Goal: Understand process/instructions: Learn how to perform a task or action

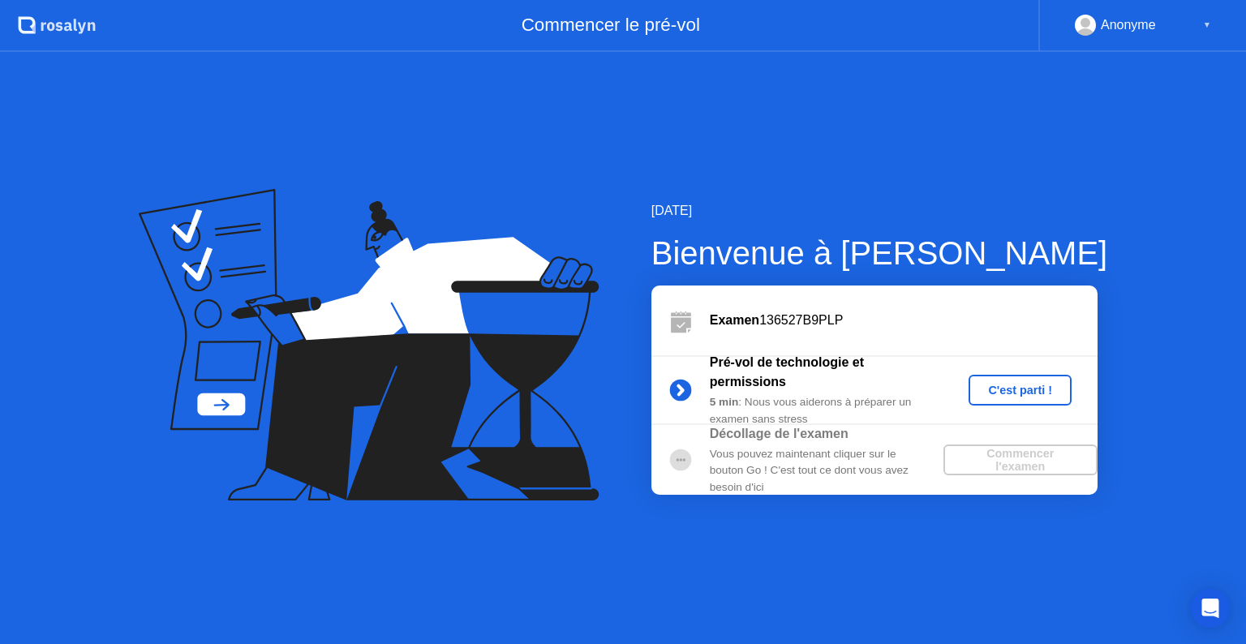
click at [722, 462] on div "Vous pouvez maintenant cliquer sur le bouton Go ! C'est tout ce dont vous avez …" at bounding box center [827, 470] width 234 height 49
click at [1019, 397] on div "C'est parti !" at bounding box center [1020, 390] width 90 height 13
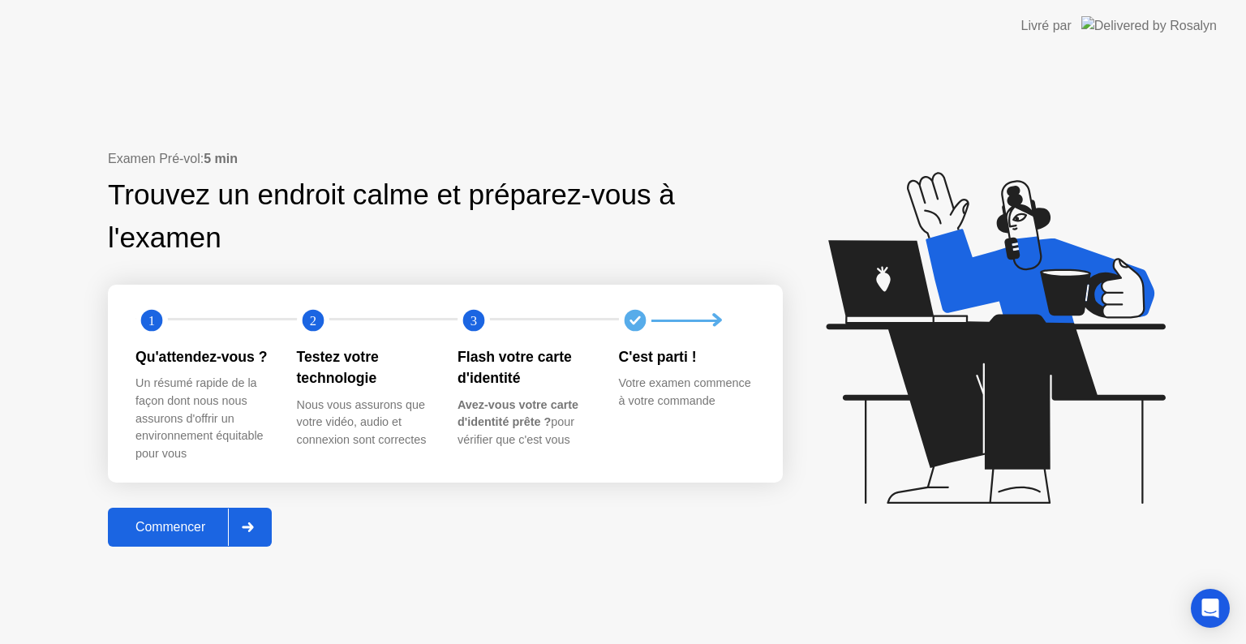
click at [165, 520] on div "Commencer" at bounding box center [170, 527] width 115 height 15
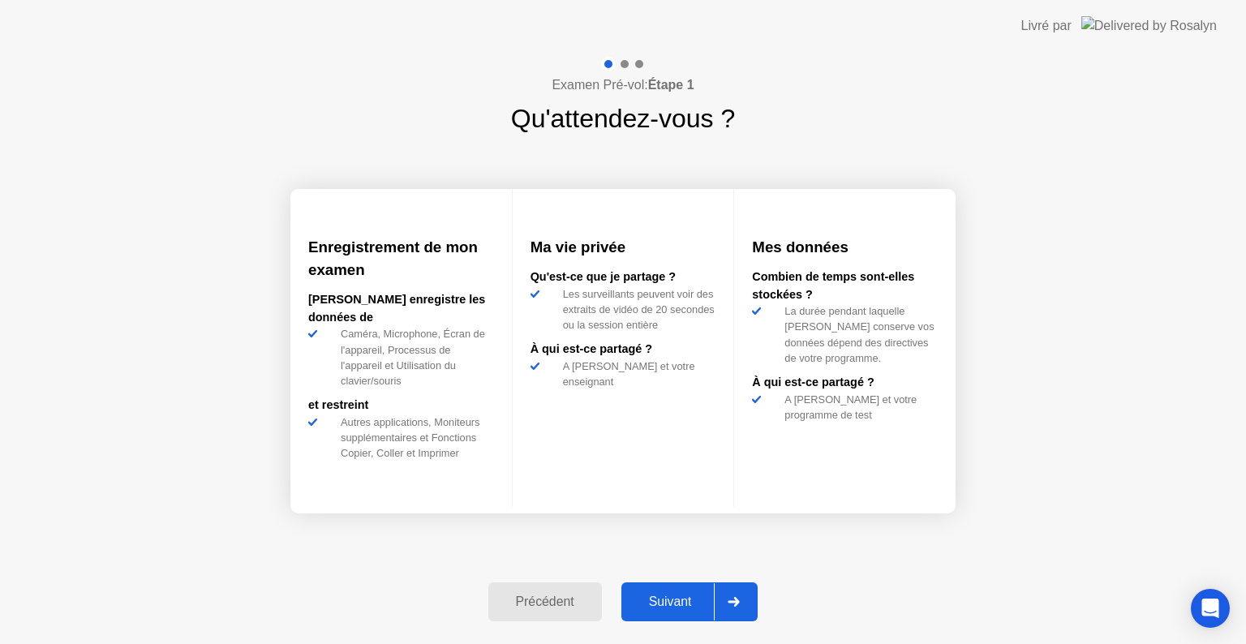
click at [740, 603] on icon at bounding box center [733, 602] width 11 height 10
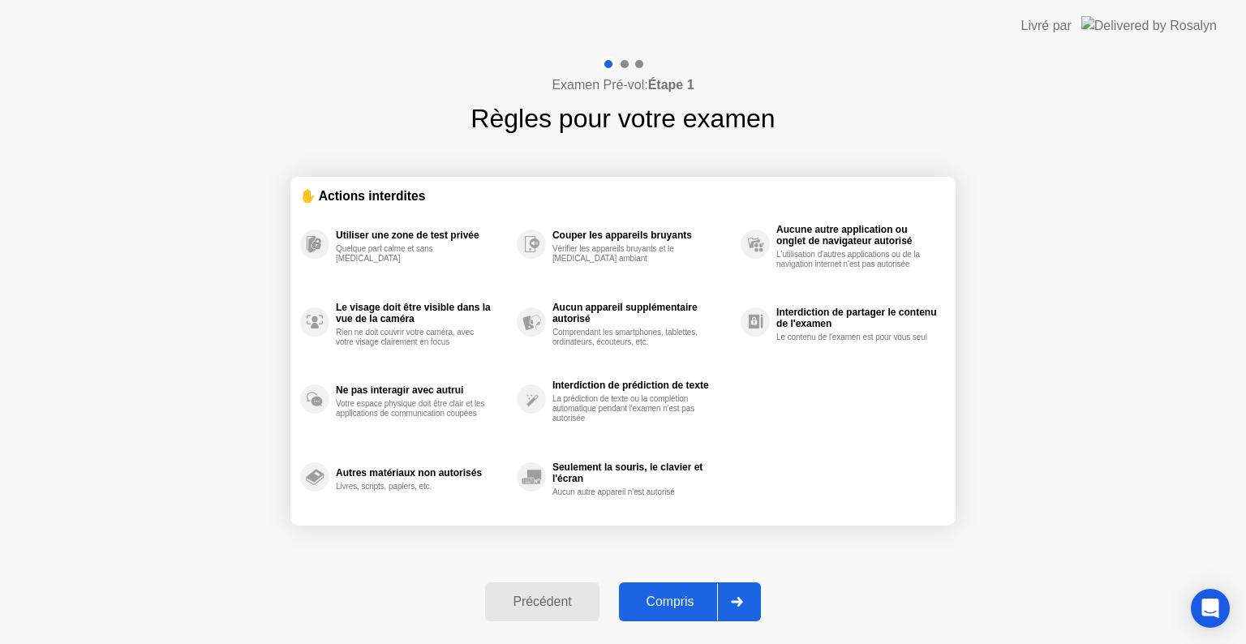
click at [740, 603] on icon at bounding box center [737, 602] width 12 height 10
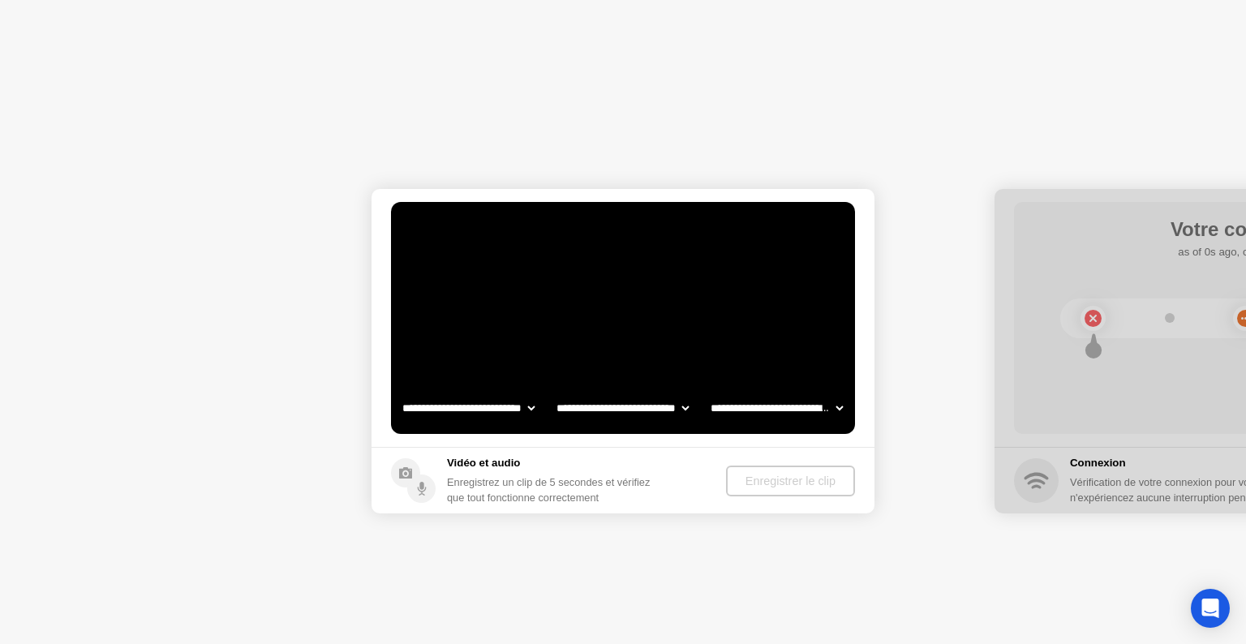
select select "**********"
select select "*******"
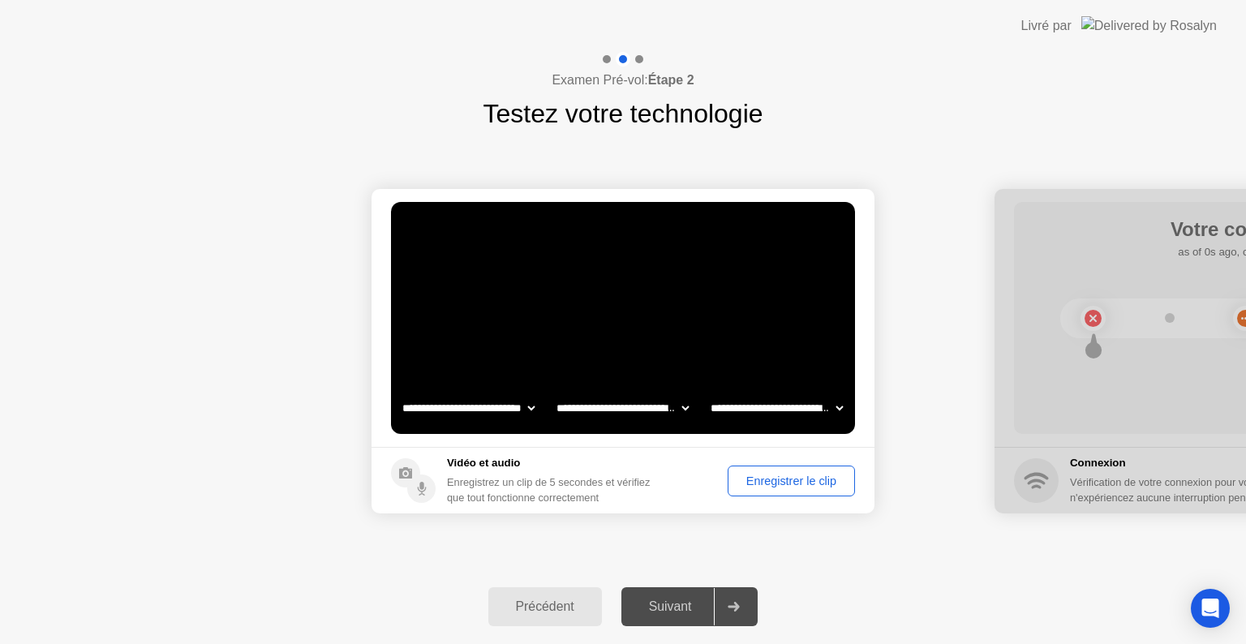
click at [782, 475] on div "Enregistrer le clip" at bounding box center [791, 481] width 116 height 13
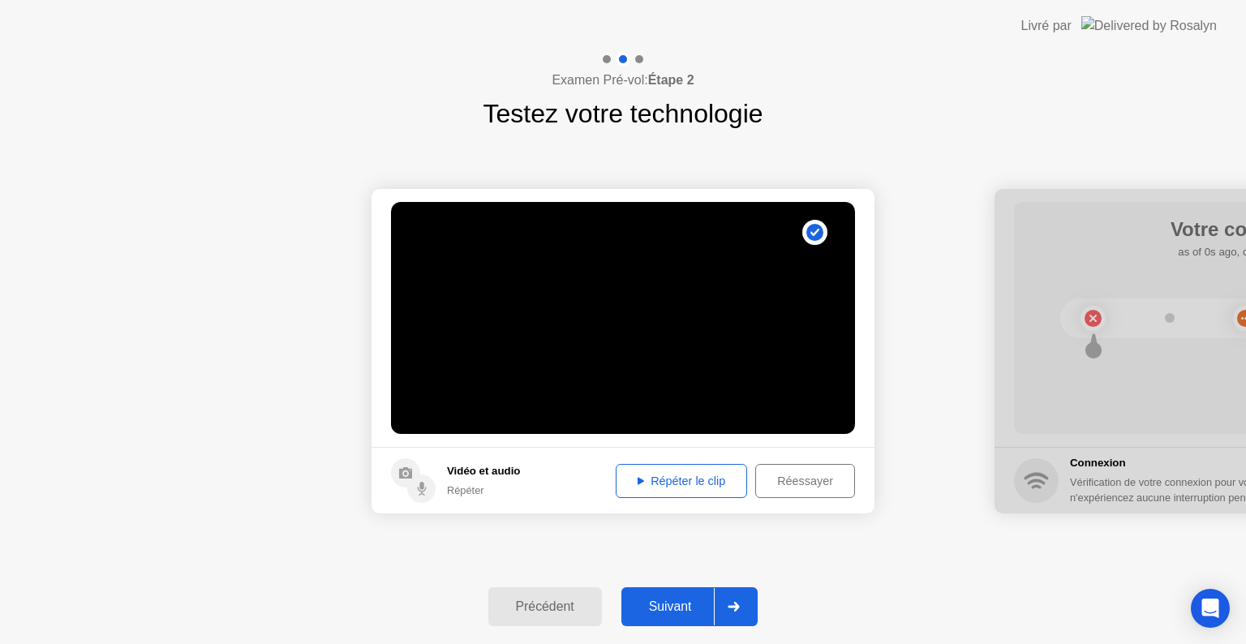
click at [716, 488] on div "Répéter le clip" at bounding box center [681, 481] width 120 height 13
click at [655, 605] on div "Suivant" at bounding box center [670, 606] width 88 height 15
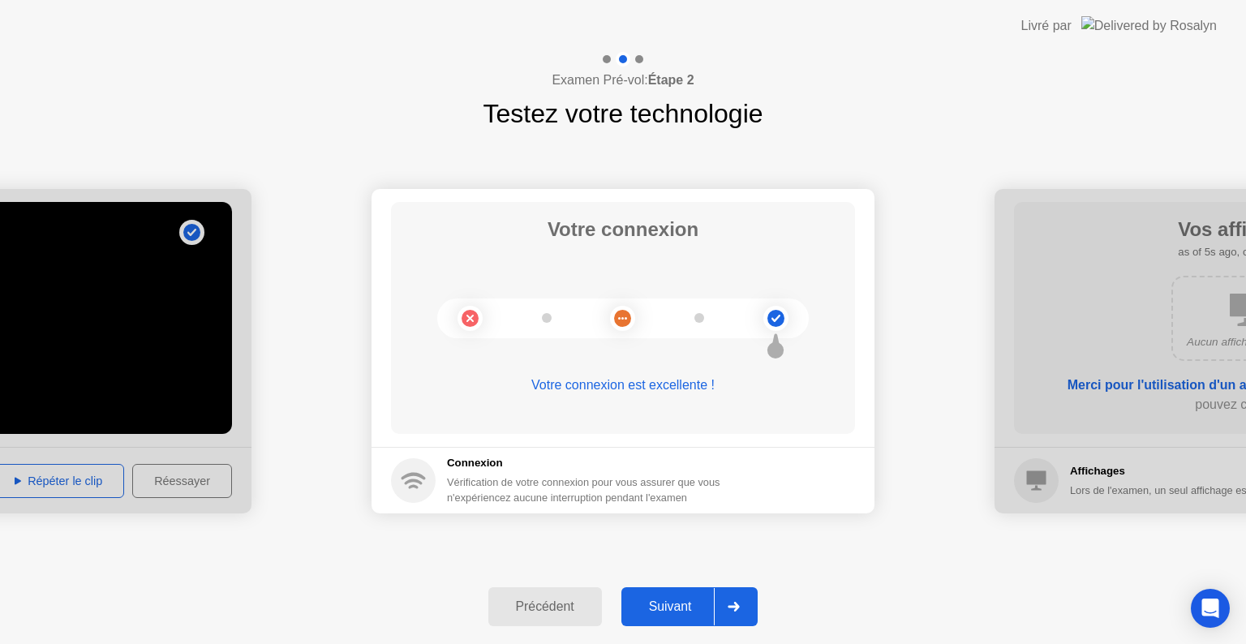
click at [724, 603] on div at bounding box center [733, 606] width 39 height 37
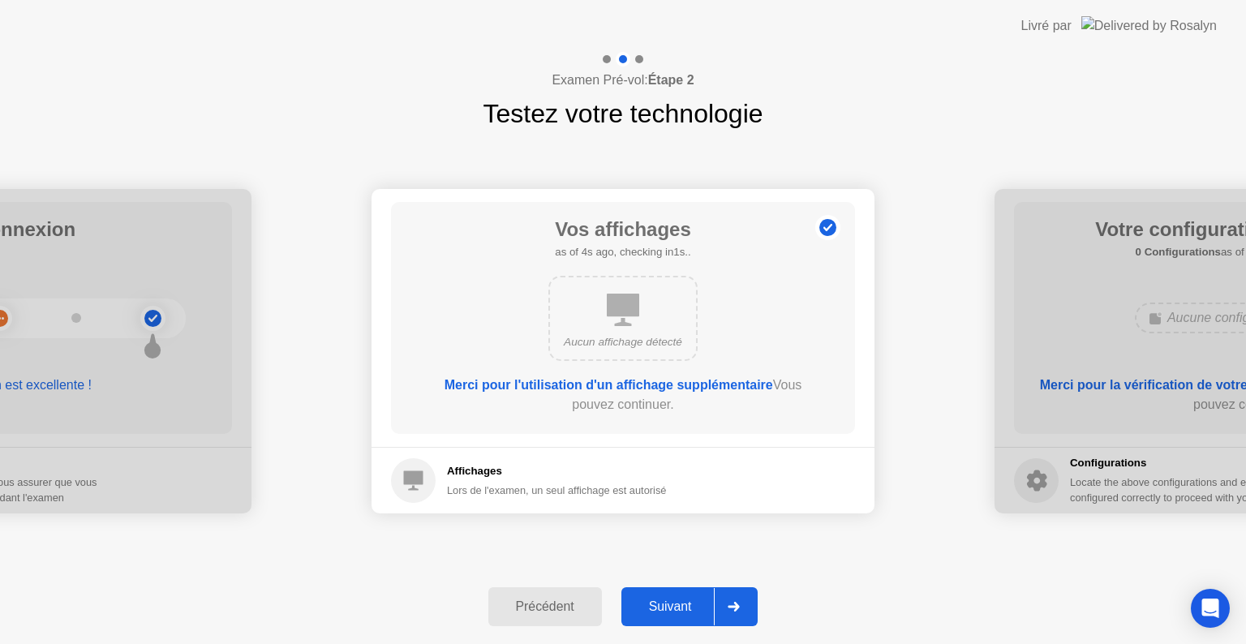
click at [747, 603] on div at bounding box center [733, 606] width 39 height 37
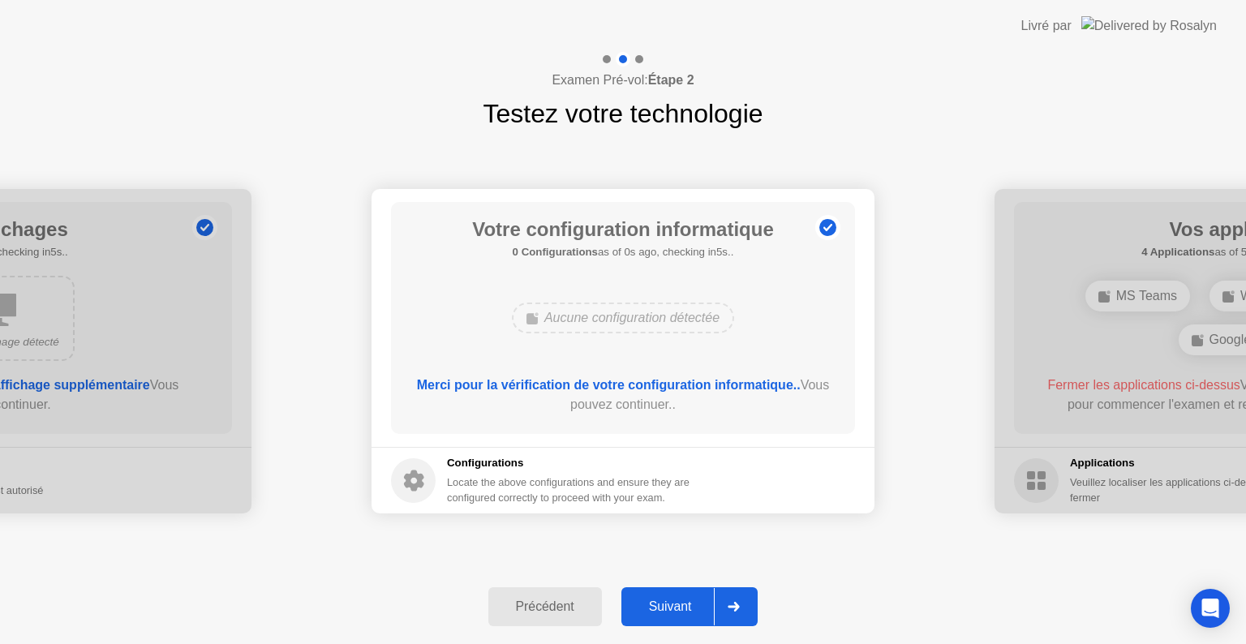
click at [747, 603] on div at bounding box center [733, 606] width 39 height 37
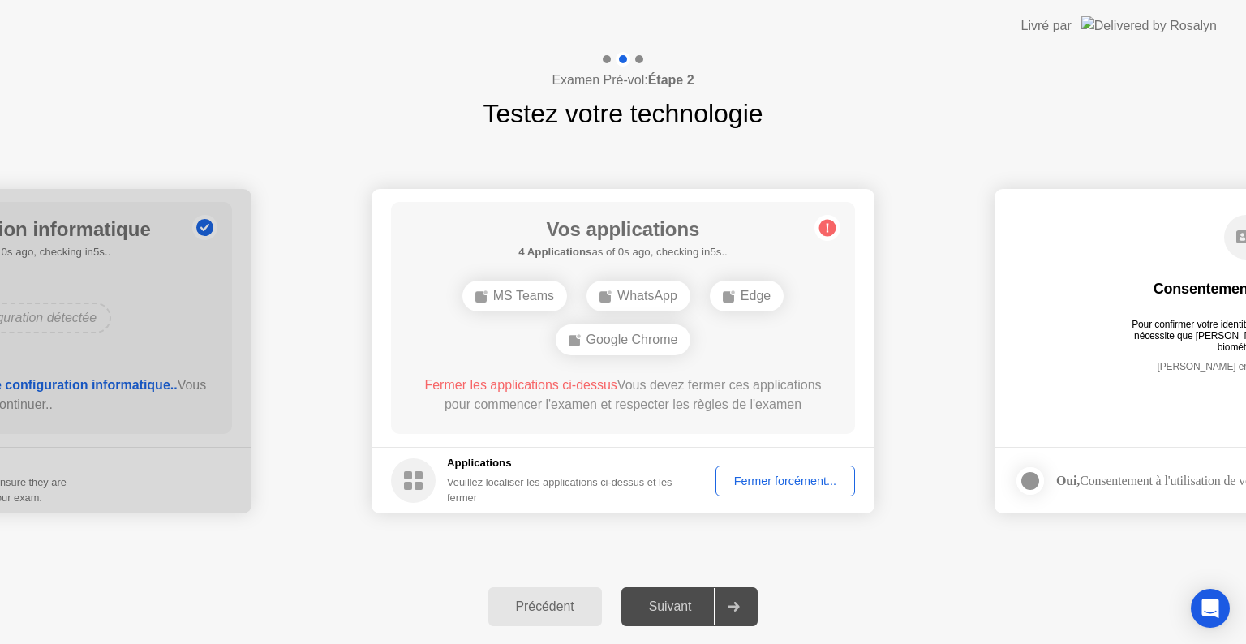
click at [785, 475] on div "Fermer forcément..." at bounding box center [785, 481] width 128 height 13
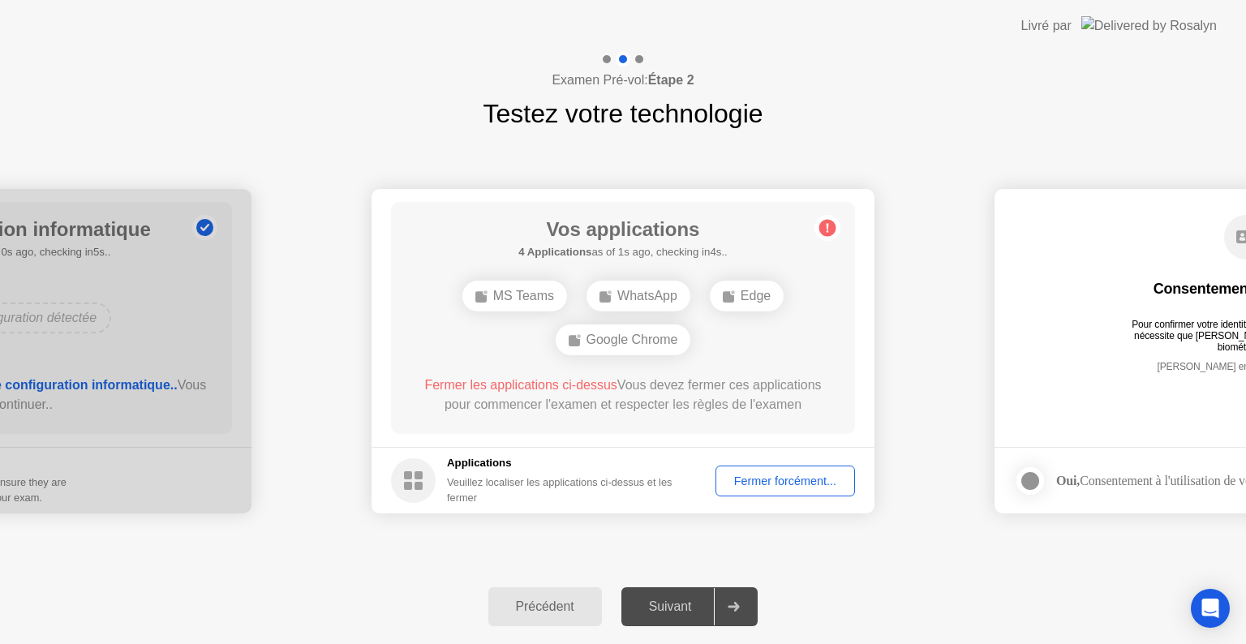
click at [744, 608] on div at bounding box center [733, 606] width 39 height 37
click at [733, 605] on icon at bounding box center [733, 607] width 11 height 10
click at [828, 225] on circle at bounding box center [827, 228] width 17 height 17
click at [793, 475] on div "Fermer forcément..." at bounding box center [785, 481] width 128 height 13
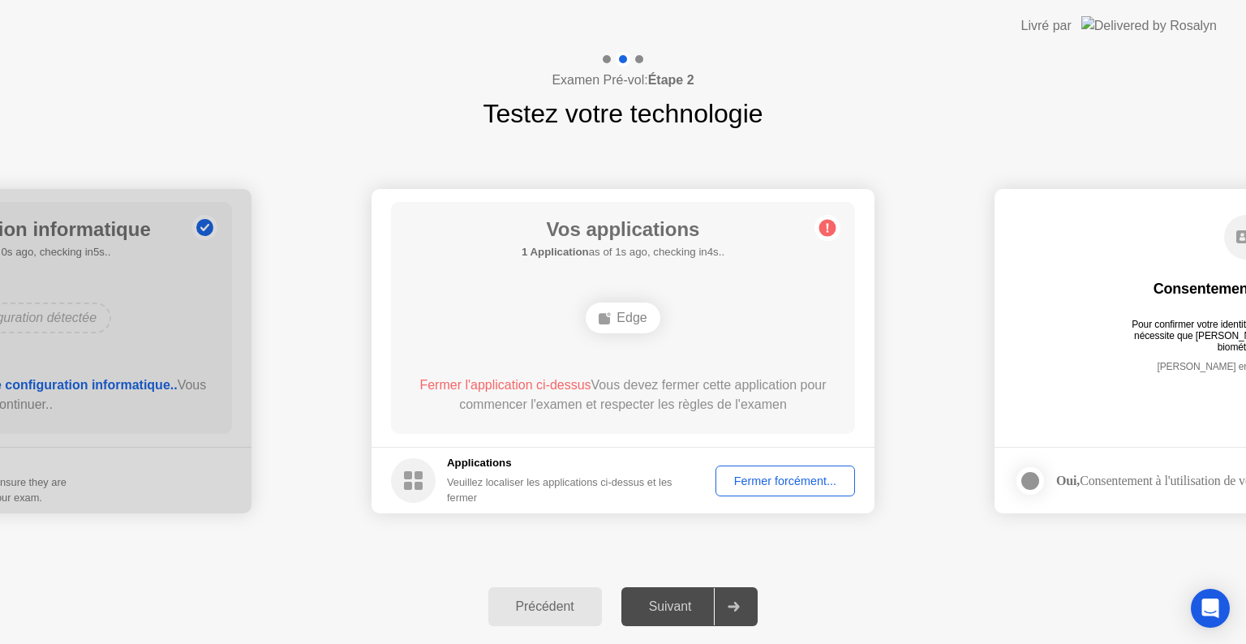
click at [782, 479] on div "Fermer forcément..." at bounding box center [785, 481] width 128 height 13
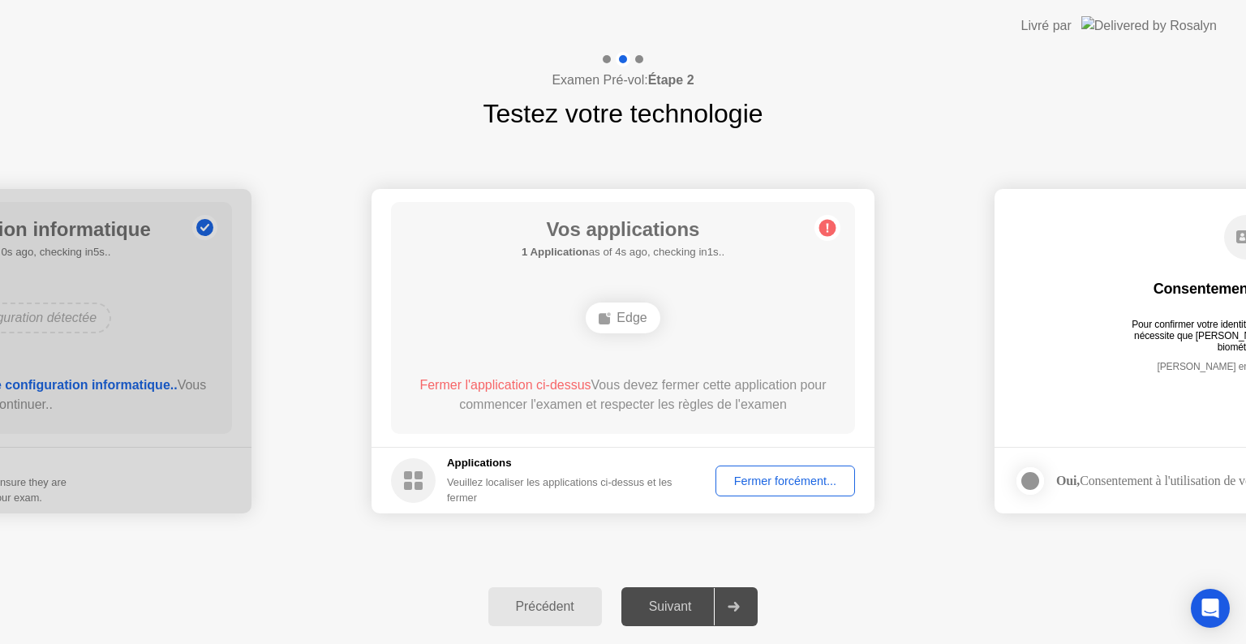
click at [788, 475] on div "Fermer forcément..." at bounding box center [785, 481] width 128 height 13
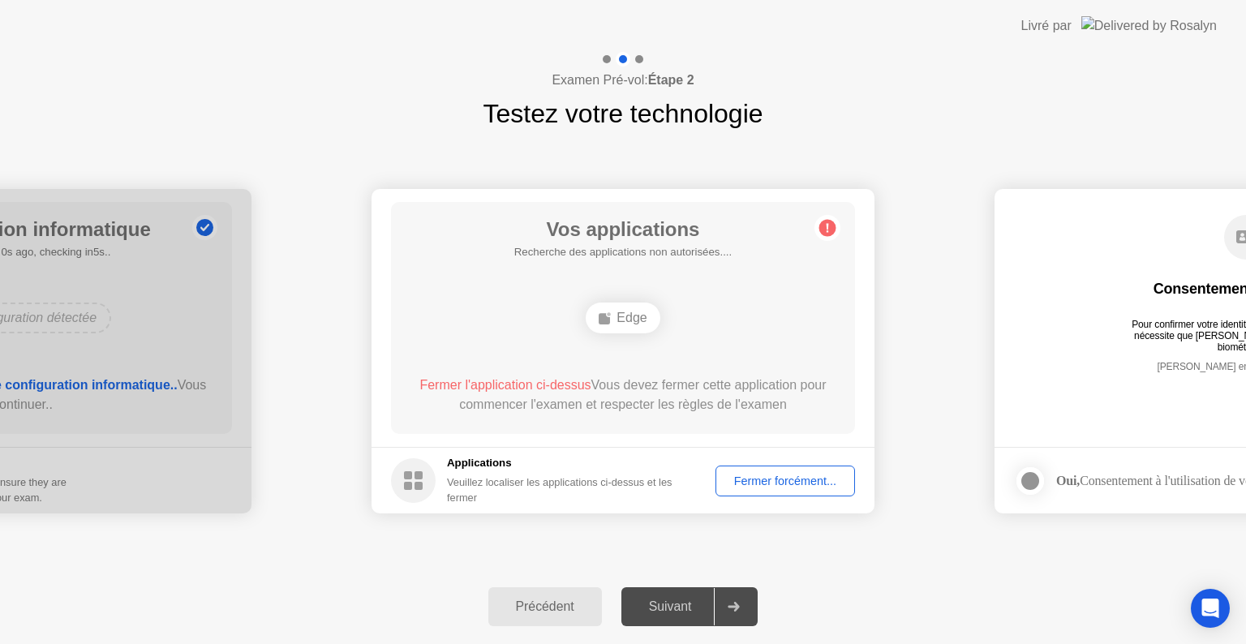
click at [795, 476] on div "Fermer forcément..." at bounding box center [785, 481] width 128 height 13
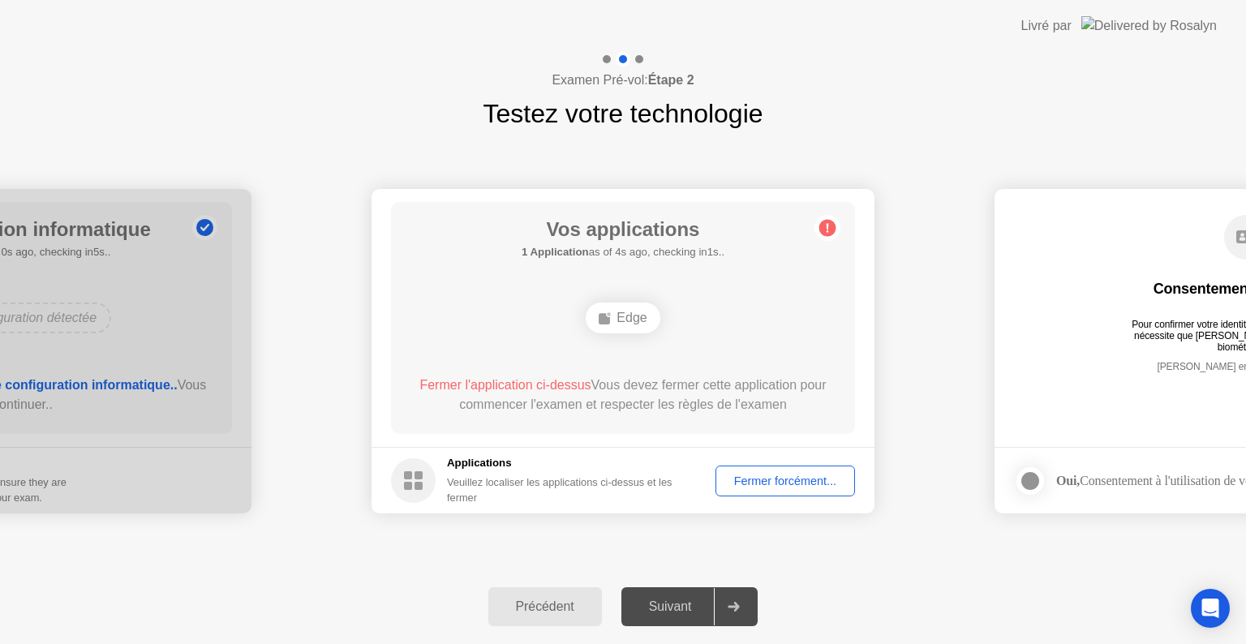
click at [738, 603] on icon at bounding box center [733, 607] width 11 height 10
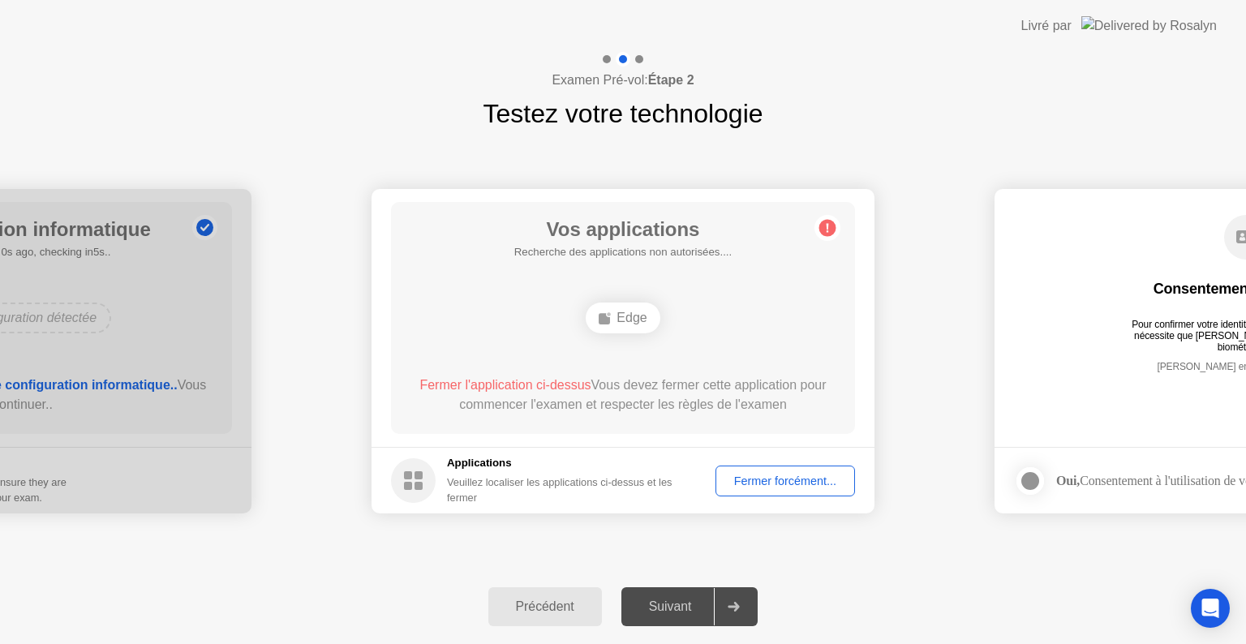
click at [738, 603] on icon at bounding box center [733, 607] width 11 height 10
click at [1059, 488] on div "Oui, Consentement à l'utilisation de vos données biométriques" at bounding box center [1213, 480] width 314 height 15
click at [671, 613] on div "Suivant" at bounding box center [670, 606] width 88 height 15
click at [454, 505] on div "Veuillez localiser les applications ci-dessus et les fermer" at bounding box center [570, 490] width 246 height 31
click at [140, 442] on div at bounding box center [0, 351] width 503 height 324
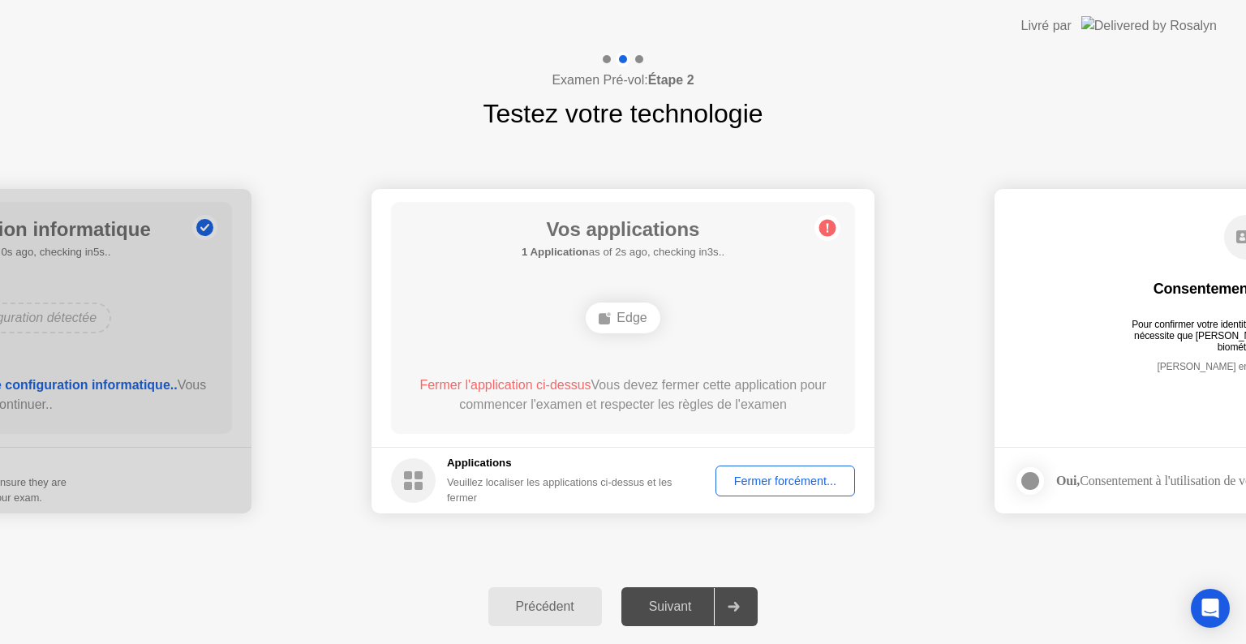
click at [605, 58] on div at bounding box center [607, 59] width 8 height 8
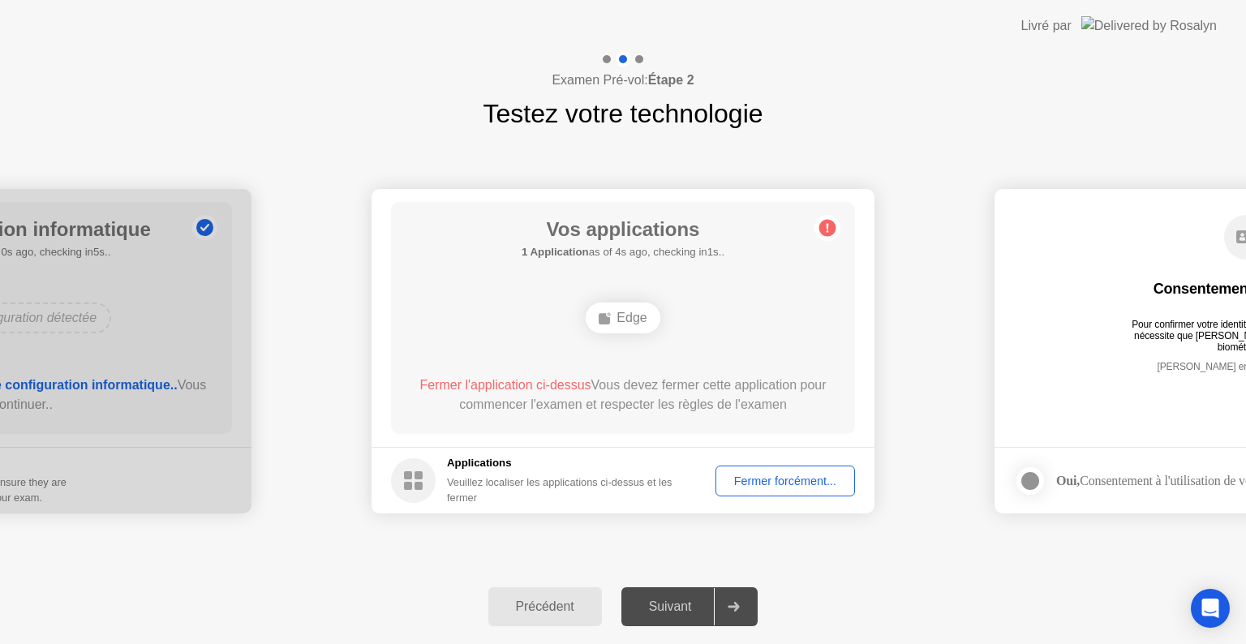
drag, startPoint x: 605, startPoint y: 58, endPoint x: 879, endPoint y: 528, distance: 543.4
click at [879, 528] on div "**********" at bounding box center [623, 348] width 1246 height 592
click at [769, 475] on div "Fermer forcément..." at bounding box center [785, 481] width 128 height 13
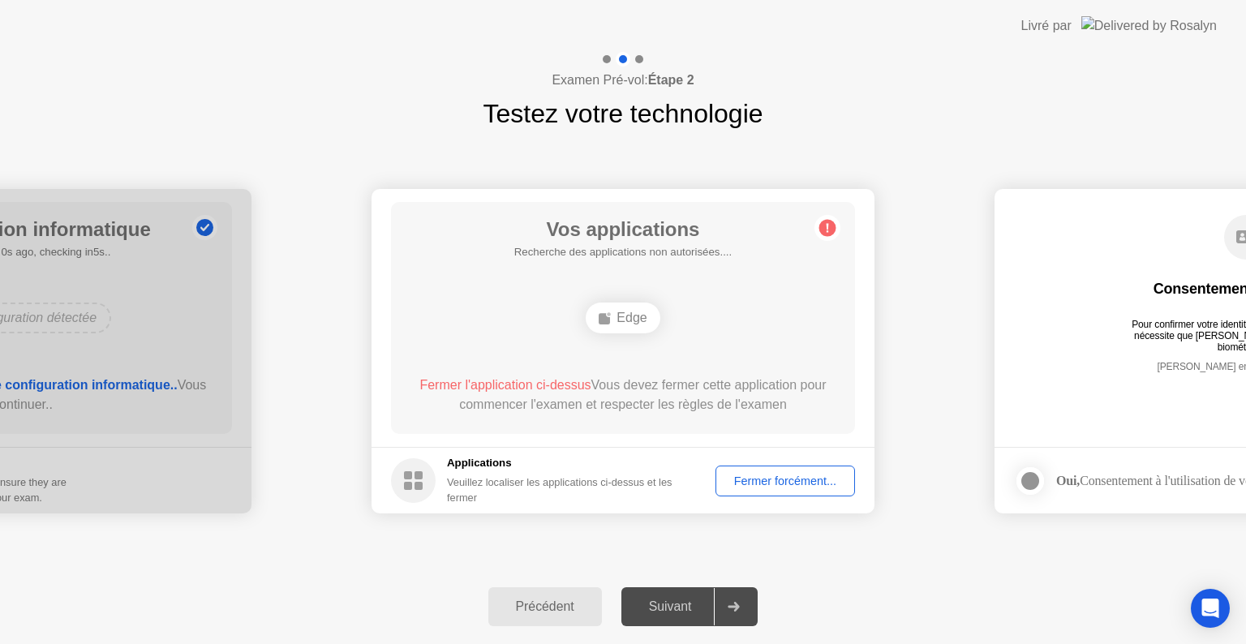
click at [1050, 44] on header "Livré par" at bounding box center [623, 26] width 1246 height 52
click at [621, 305] on div "Edge" at bounding box center [623, 318] width 74 height 31
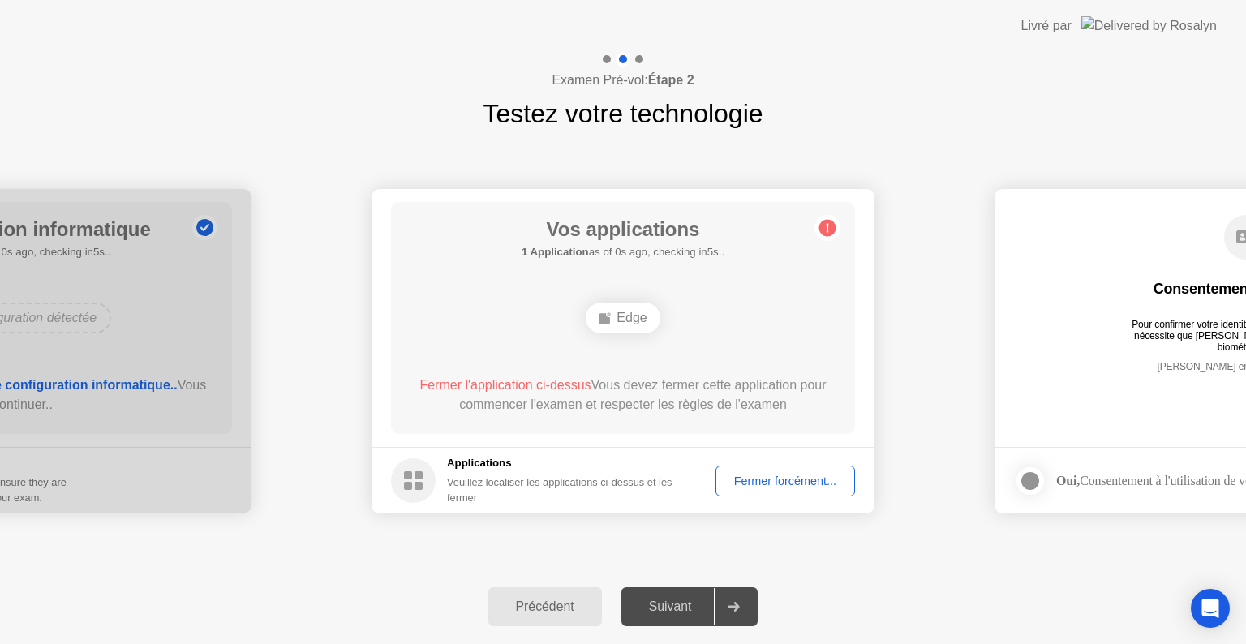
drag, startPoint x: 621, startPoint y: 305, endPoint x: 620, endPoint y: 284, distance: 21.2
click at [620, 284] on div "Vos applications 1 Application as of 0s ago, checking in5s.. Edge Fermer l'appl…" at bounding box center [623, 318] width 464 height 232
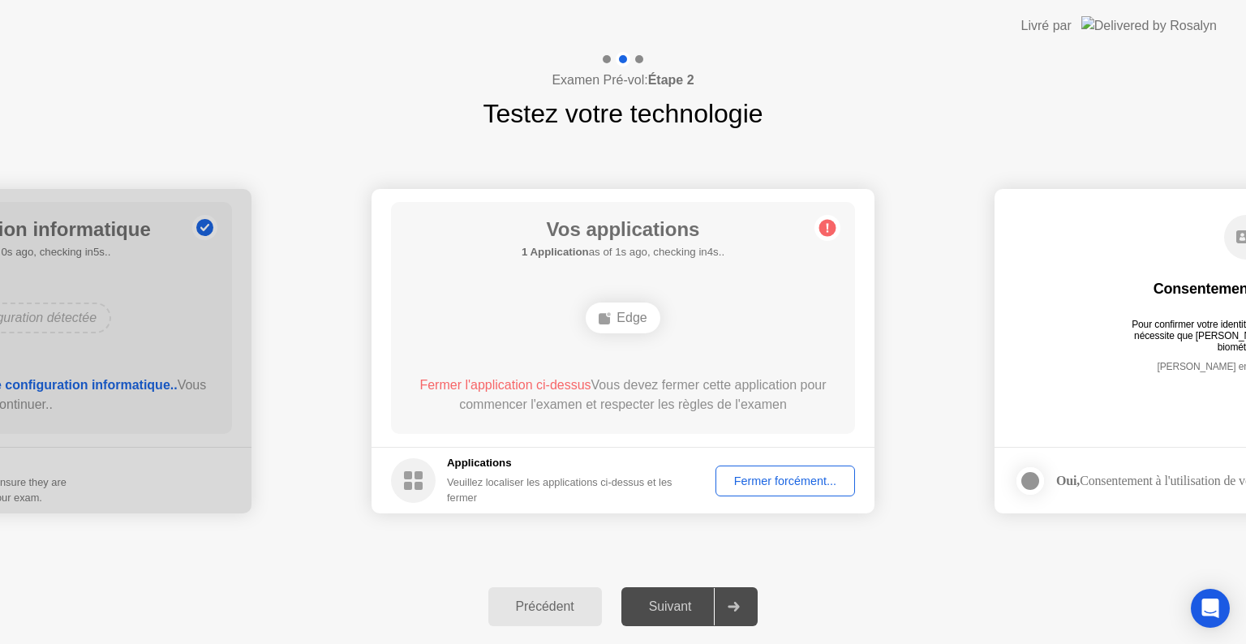
click at [620, 284] on div "Vos applications 1 Application as of 1s ago, checking in4s.. Edge Fermer l'appl…" at bounding box center [623, 318] width 464 height 232
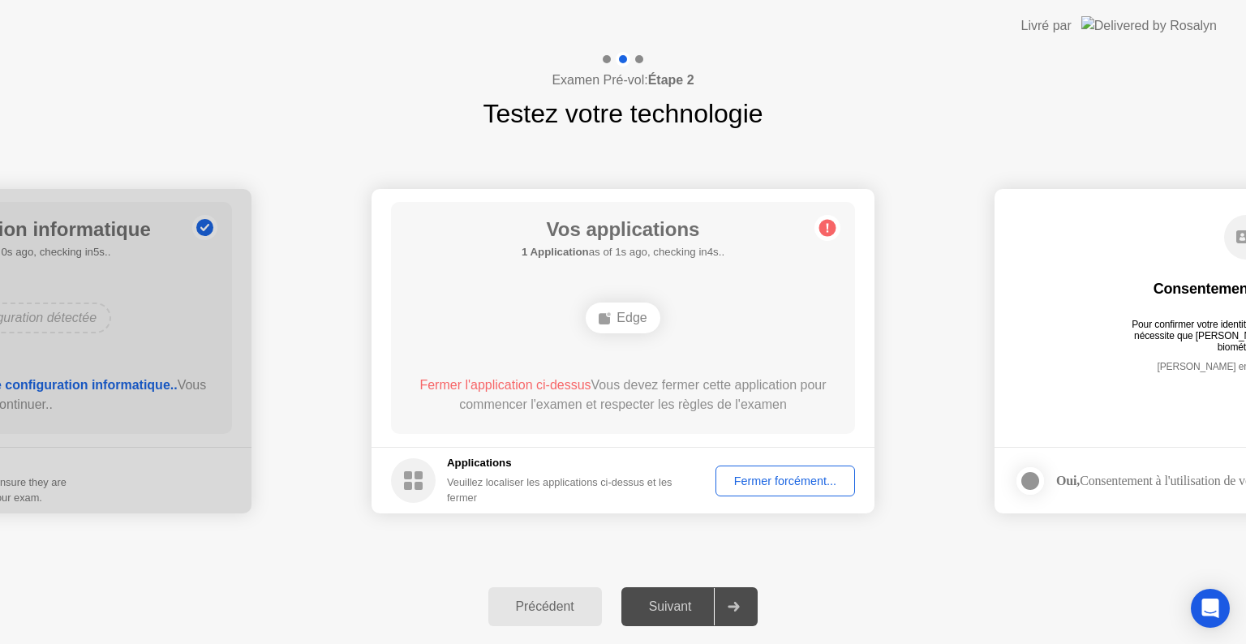
click at [620, 284] on div "Vos applications 1 Application as of 1s ago, checking in4s.. Edge Fermer l'appl…" at bounding box center [623, 318] width 464 height 232
click at [733, 607] on icon at bounding box center [733, 607] width 11 height 10
click at [415, 477] on rect at bounding box center [419, 475] width 8 height 8
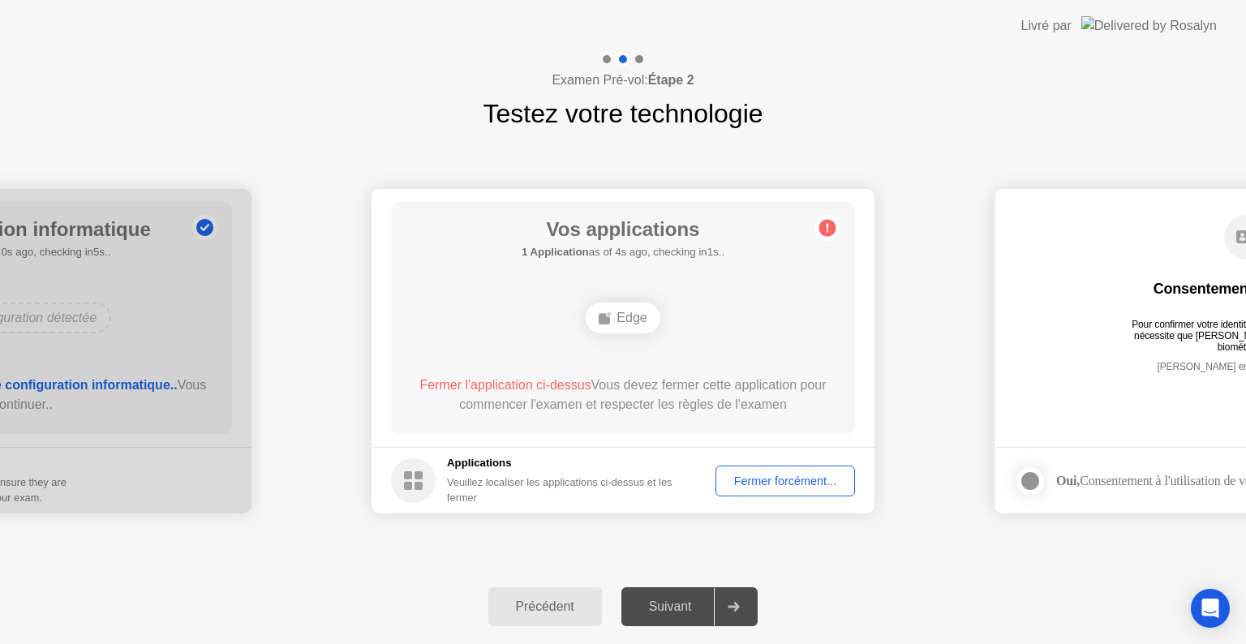
click at [415, 477] on rect at bounding box center [419, 475] width 8 height 8
click at [488, 454] on footer "Applications Veuillez localiser les applications ci-dessus et les fermer Fermer…" at bounding box center [623, 480] width 503 height 67
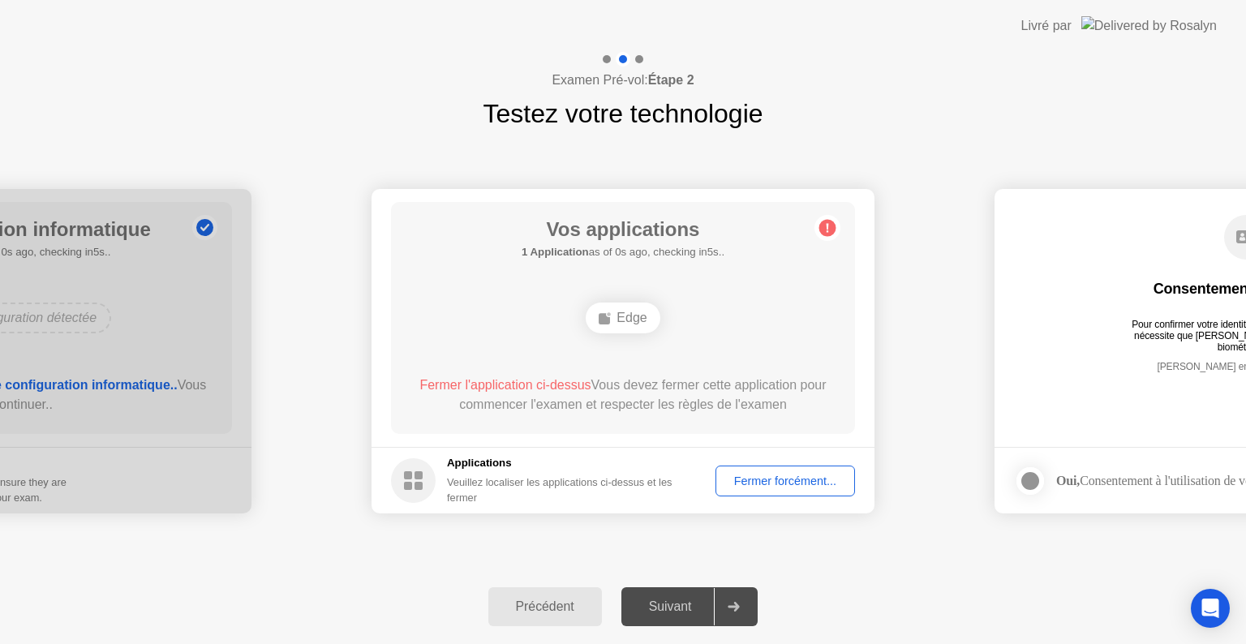
click at [505, 388] on span "Fermer l'application ci-dessus" at bounding box center [504, 385] width 171 height 14
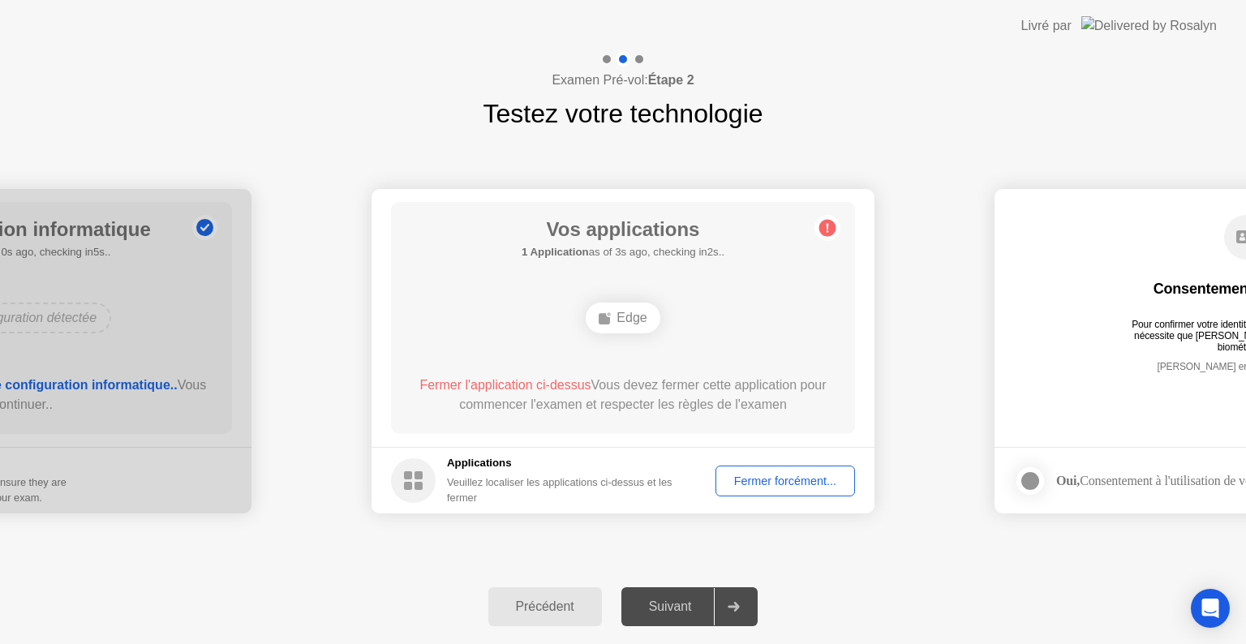
click at [776, 477] on div "Fermer forcément..." at bounding box center [785, 481] width 128 height 13
